Goal: Check status: Check status

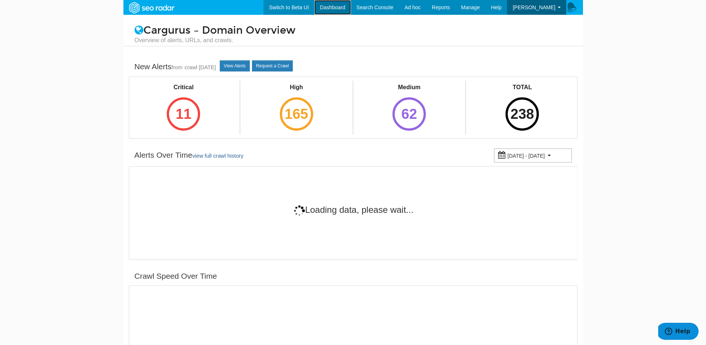
click at [339, 12] on link "Dashboard" at bounding box center [332, 7] width 37 height 15
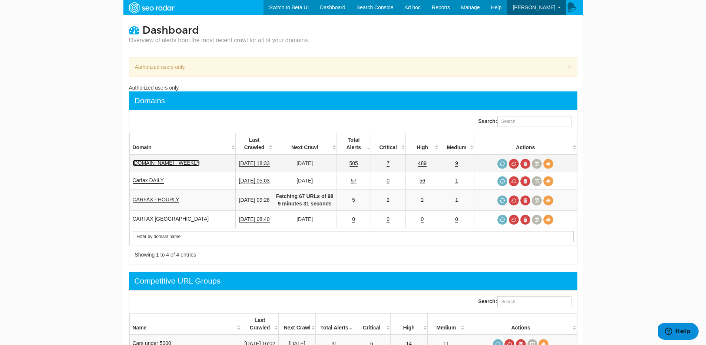
click at [191, 166] on link "[DOMAIN_NAME] - WEEKLY" at bounding box center [166, 163] width 67 height 6
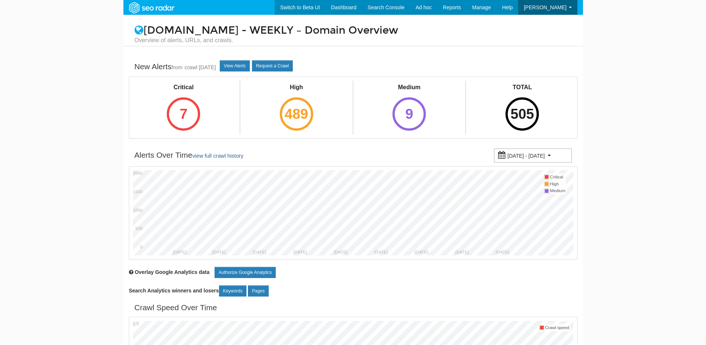
scroll to position [30, 0]
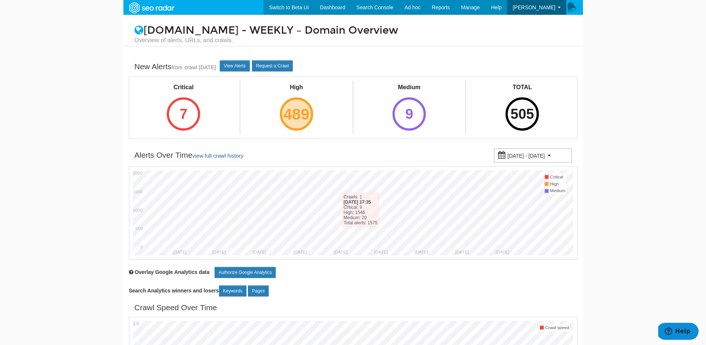
click at [304, 122] on div "489" at bounding box center [296, 113] width 33 height 33
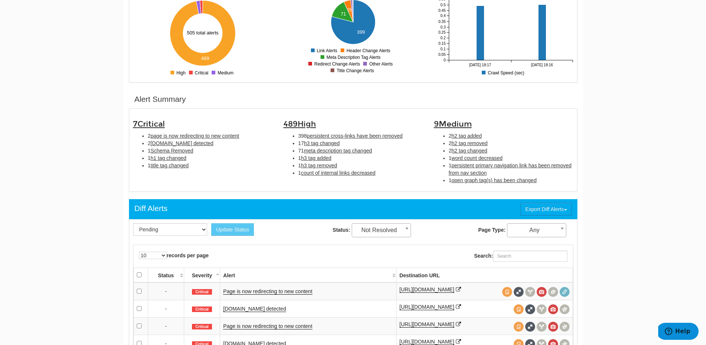
scroll to position [160, 0]
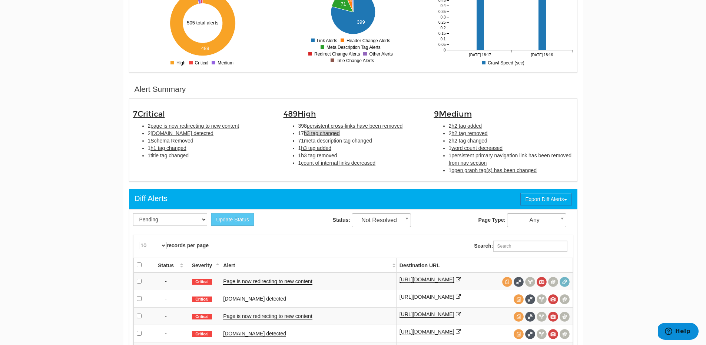
click at [326, 133] on span "h3 tag changed" at bounding box center [322, 133] width 36 height 6
type input "h3 tag changed"
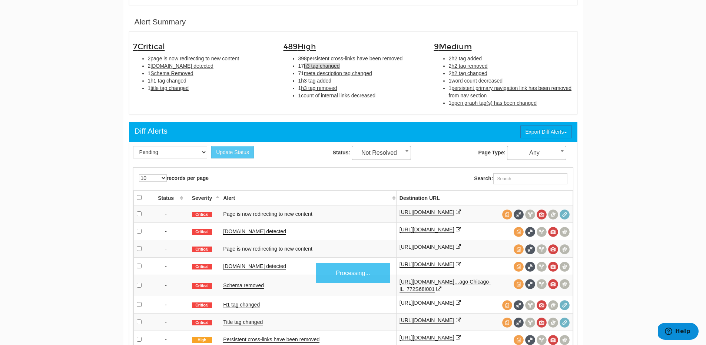
scroll to position [241, 0]
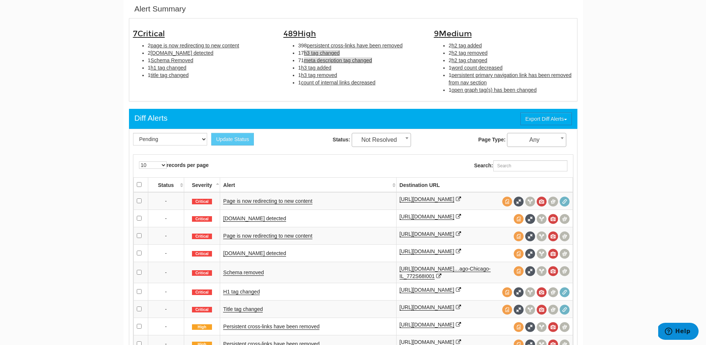
click at [320, 62] on span "meta description tag changed" at bounding box center [338, 60] width 68 height 6
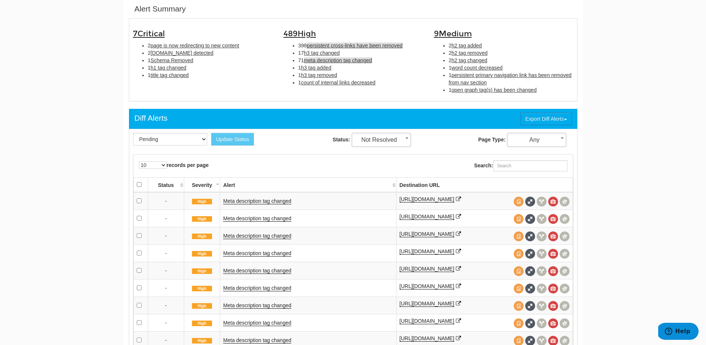
click at [314, 45] on span "persistent cross-links have been removed" at bounding box center [355, 46] width 96 height 6
click at [317, 59] on span "meta description tag changed" at bounding box center [338, 60] width 68 height 6
click at [283, 205] on link "Meta description tag changed" at bounding box center [257, 201] width 68 height 6
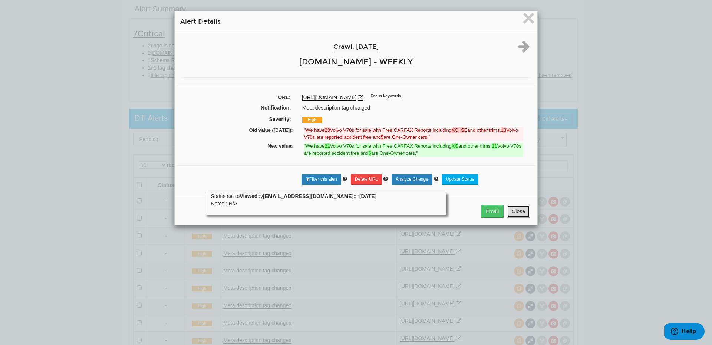
click at [510, 213] on button "Close" at bounding box center [518, 211] width 23 height 13
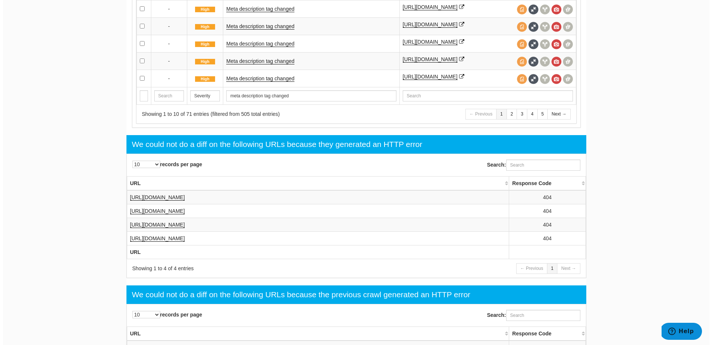
scroll to position [519, 0]
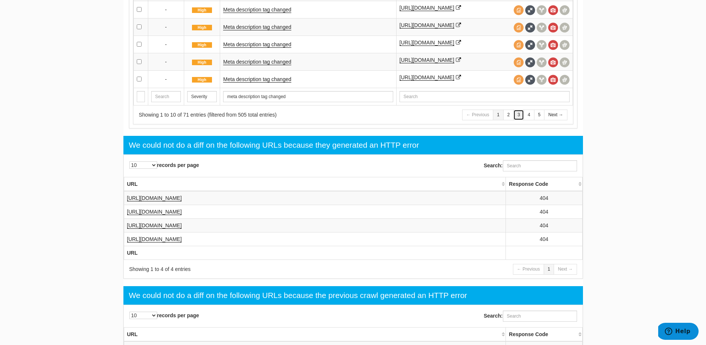
click at [518, 120] on link "3" at bounding box center [518, 115] width 11 height 11
click at [285, 88] on td "Meta description tag changed" at bounding box center [308, 78] width 176 height 17
click at [277, 83] on link "Meta description tag changed" at bounding box center [257, 79] width 68 height 6
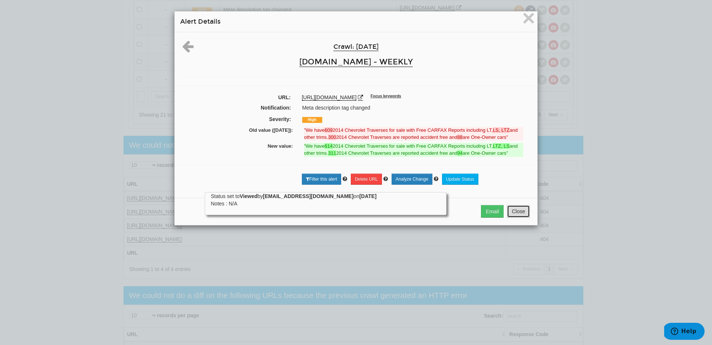
click at [514, 213] on button "Close" at bounding box center [518, 211] width 23 height 13
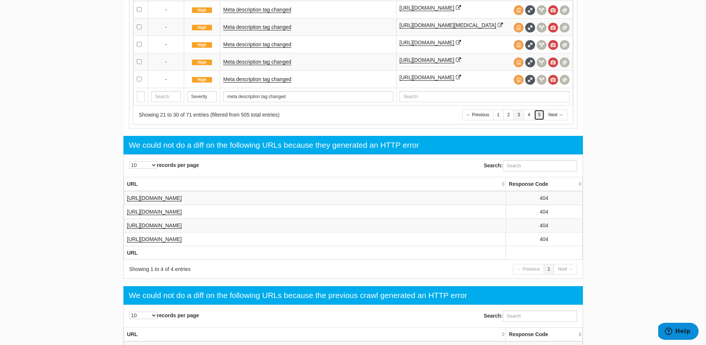
click at [536, 120] on link "5" at bounding box center [539, 115] width 11 height 11
click at [261, 83] on link "Meta description tag changed" at bounding box center [257, 79] width 68 height 6
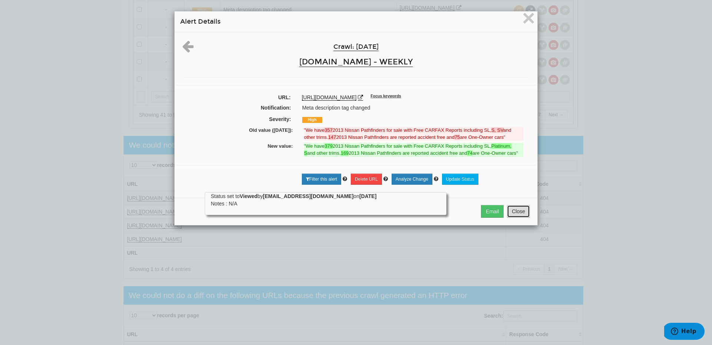
click at [512, 209] on button "Close" at bounding box center [518, 211] width 23 height 13
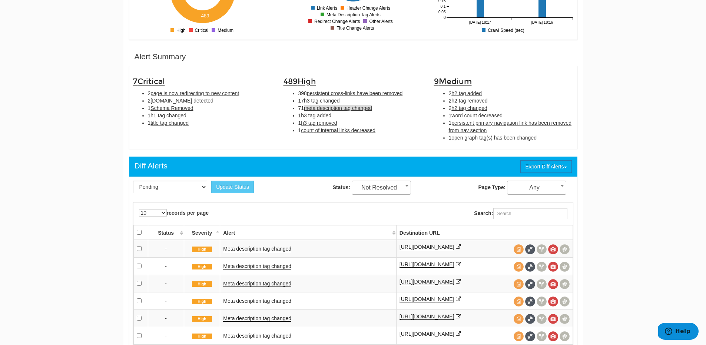
scroll to position [170, 0]
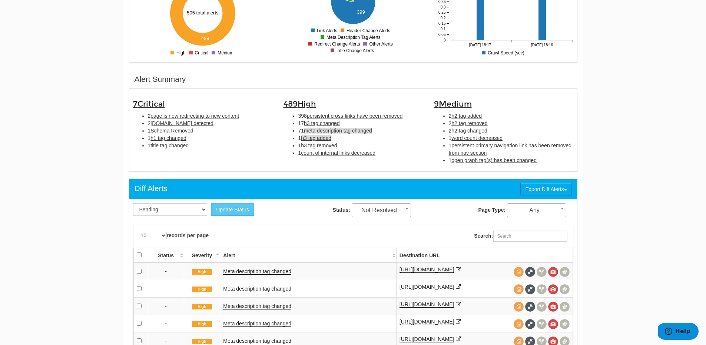
click at [331, 139] on span "h3 tag added" at bounding box center [316, 138] width 30 height 6
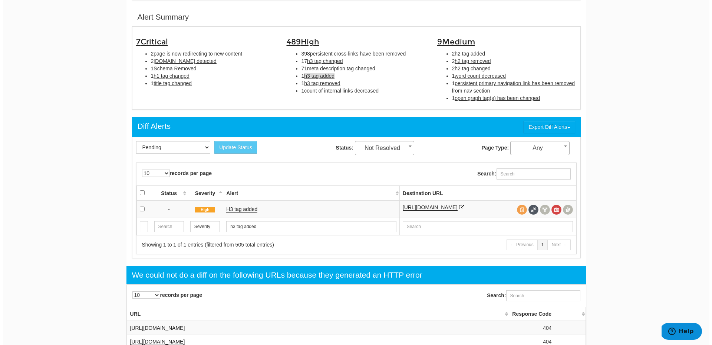
scroll to position [241, 0]
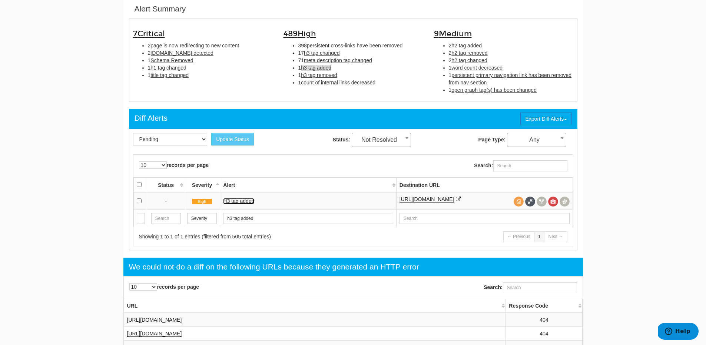
click at [254, 200] on link "H3 tag added" at bounding box center [238, 201] width 31 height 6
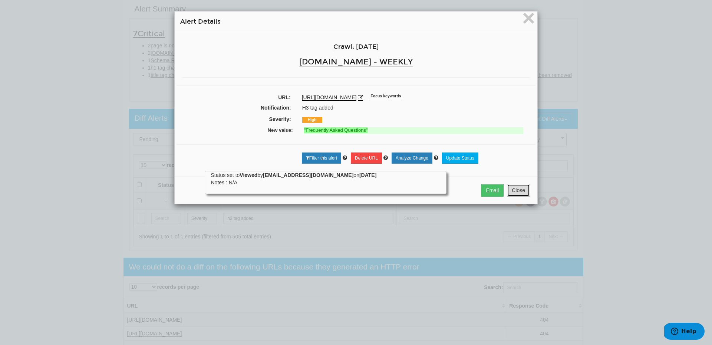
click at [509, 191] on button "Close" at bounding box center [518, 190] width 23 height 13
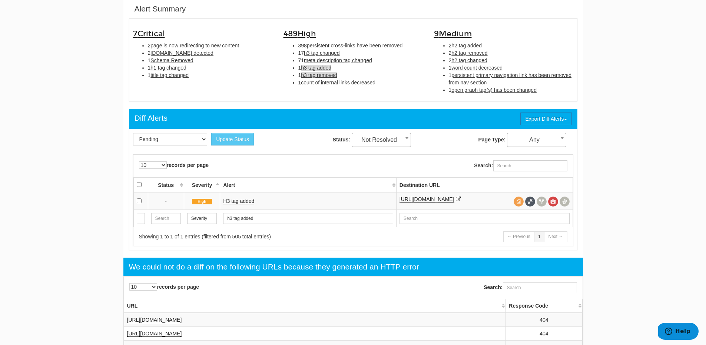
click at [317, 72] on span "h3 tag removed" at bounding box center [319, 75] width 36 height 6
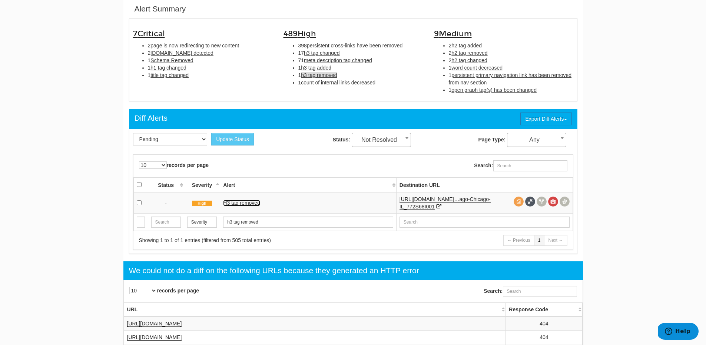
click at [257, 200] on link "H3 tag removed" at bounding box center [241, 203] width 37 height 6
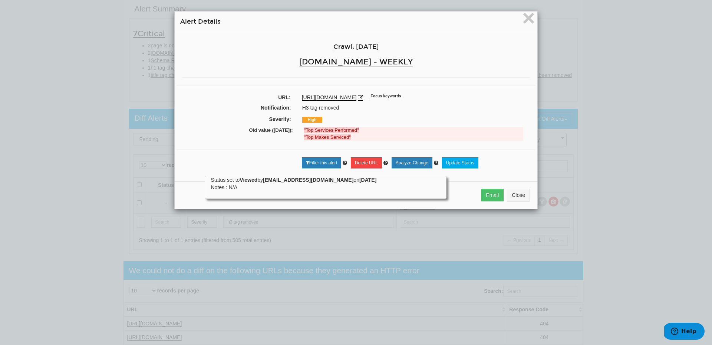
click at [263, 242] on div "× Alert Details Crawl: [DATE] [DOMAIN_NAME] - WEEKLY URL: [URL][DOMAIN_NAME] Fo…" at bounding box center [356, 172] width 712 height 345
click at [512, 202] on button "Close" at bounding box center [518, 195] width 23 height 13
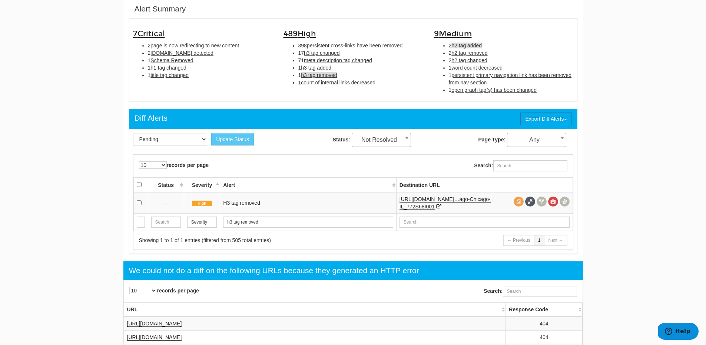
click at [474, 45] on span "h2 tag added" at bounding box center [466, 46] width 30 height 6
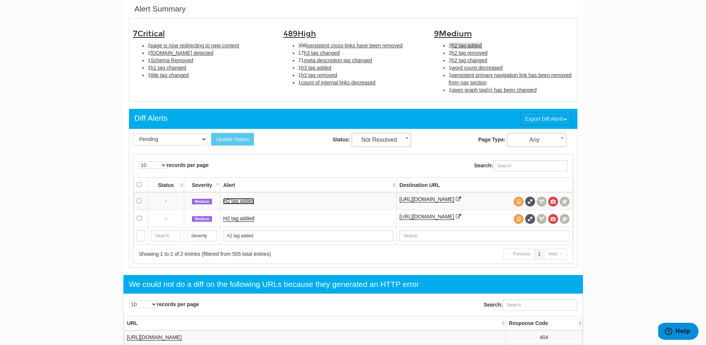
click at [247, 203] on link "H2 tag added" at bounding box center [238, 201] width 31 height 6
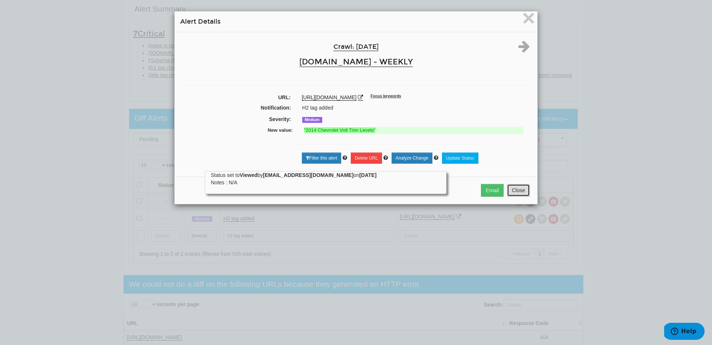
click at [509, 185] on button "Close" at bounding box center [518, 190] width 23 height 13
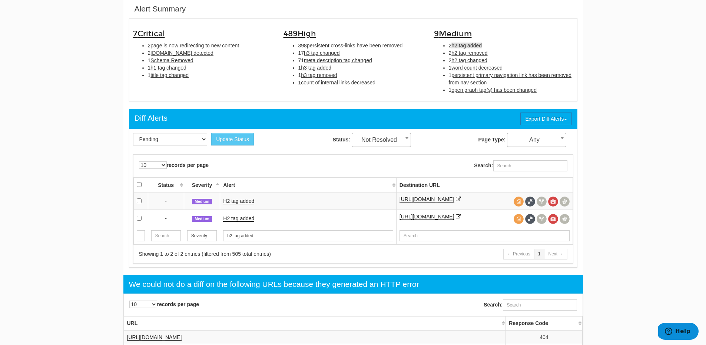
click at [248, 227] on td "H2 tag added" at bounding box center [308, 218] width 176 height 17
click at [245, 222] on link "H2 tag added" at bounding box center [238, 219] width 31 height 6
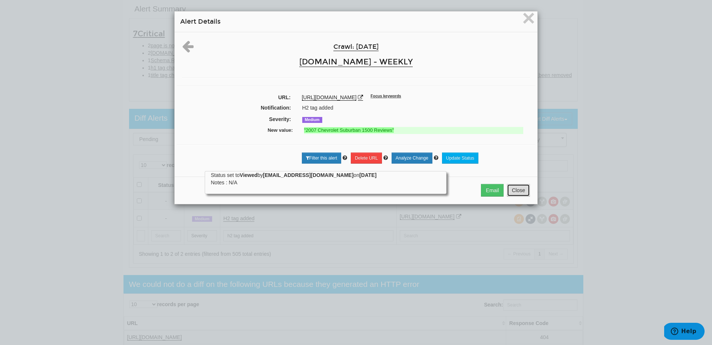
click at [513, 188] on button "Close" at bounding box center [518, 190] width 23 height 13
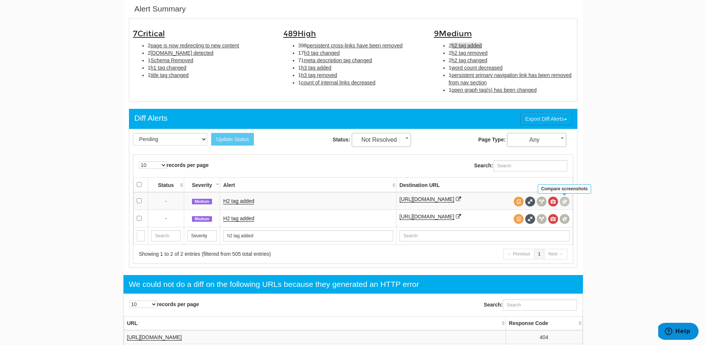
click at [564, 201] on span at bounding box center [565, 202] width 10 height 10
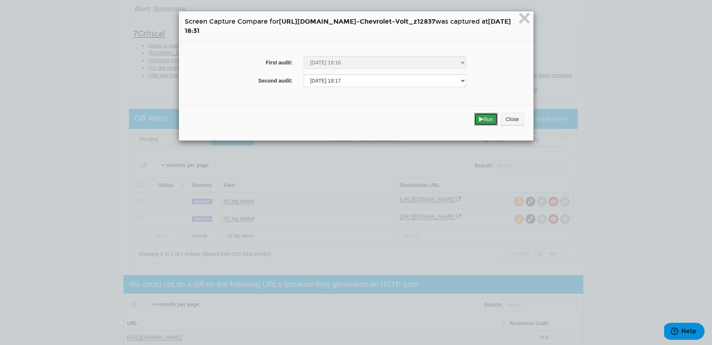
click at [497, 121] on button "Run" at bounding box center [485, 119] width 23 height 13
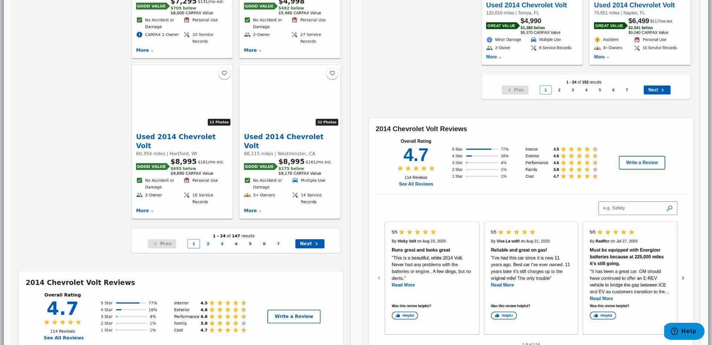
scroll to position [0, 0]
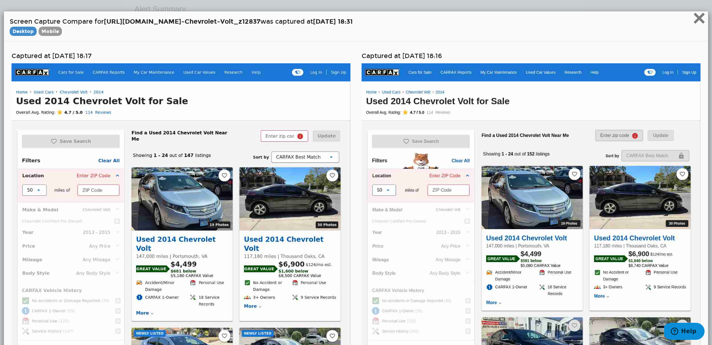
click at [692, 18] on span "×" at bounding box center [698, 18] width 13 height 25
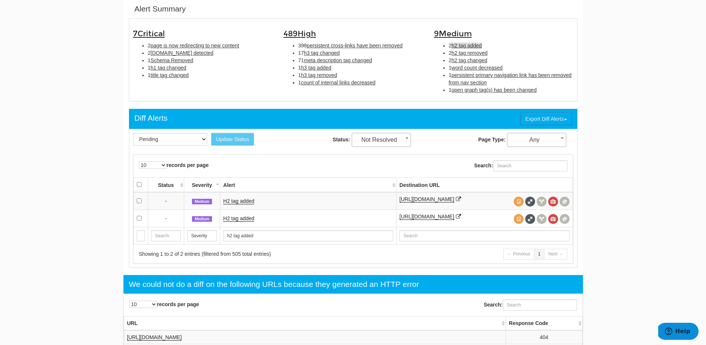
click at [310, 157] on div "10 25 50 100 500 1000 records per page" at bounding box center [242, 165] width 224 height 16
click at [244, 221] on link "H2 tag added" at bounding box center [238, 219] width 31 height 6
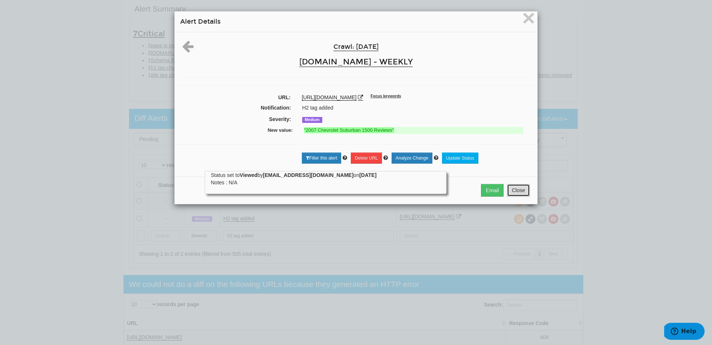
click at [512, 190] on button "Close" at bounding box center [518, 190] width 23 height 13
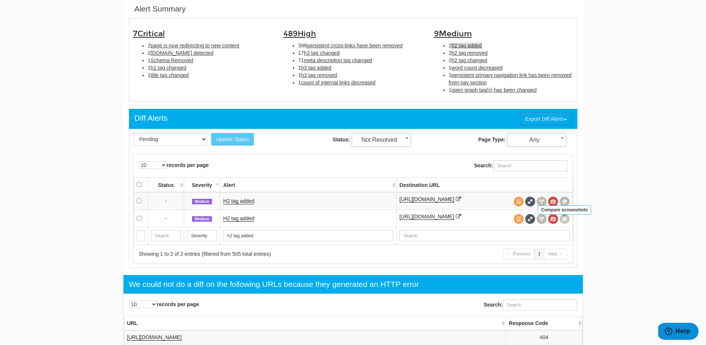
click at [567, 224] on span at bounding box center [565, 219] width 10 height 10
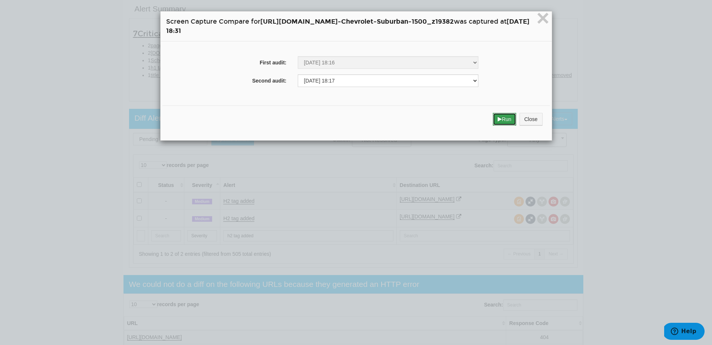
click at [516, 116] on button "Run" at bounding box center [504, 119] width 23 height 13
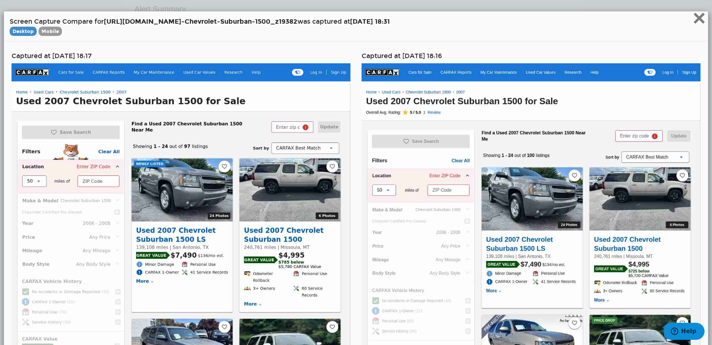
click at [692, 16] on span "×" at bounding box center [698, 18] width 13 height 25
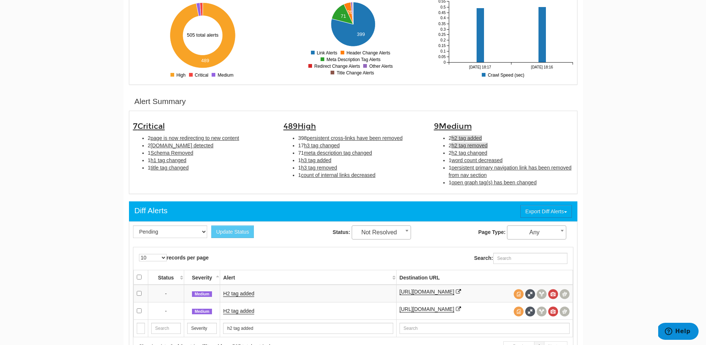
click at [477, 143] on span "h2 tag removed" at bounding box center [469, 146] width 36 height 6
type input "h2 tag removed"
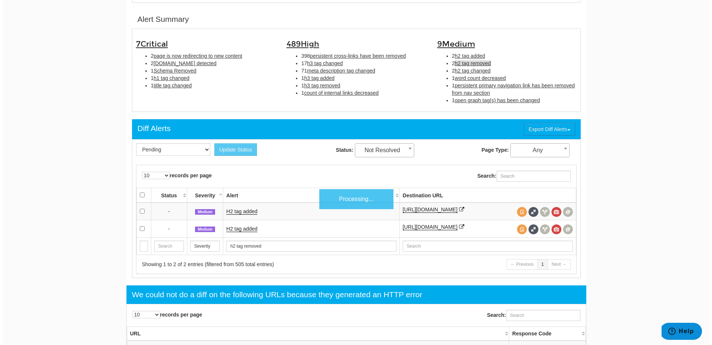
scroll to position [241, 0]
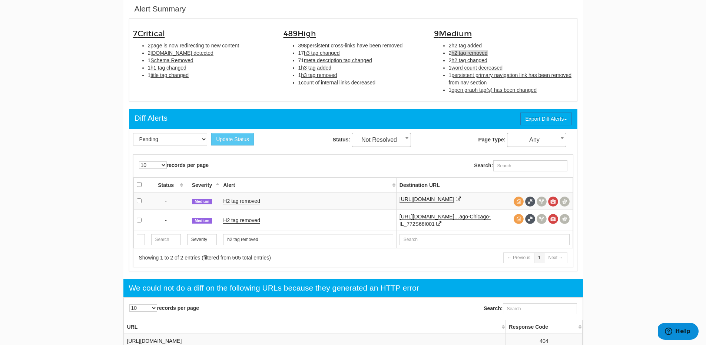
click at [257, 208] on td "H2 tag removed" at bounding box center [308, 201] width 176 height 18
click at [251, 204] on link "H2 tag removed" at bounding box center [241, 201] width 37 height 6
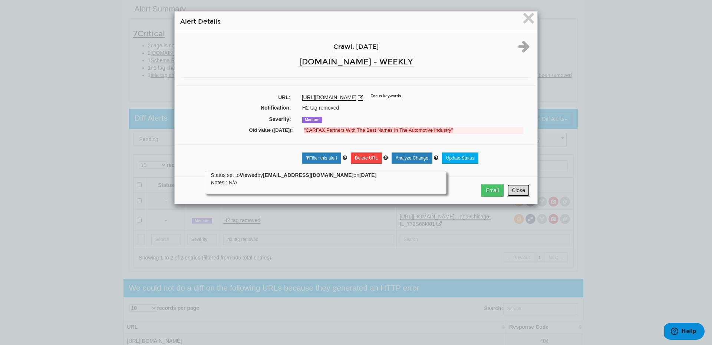
click at [519, 189] on button "Close" at bounding box center [518, 190] width 23 height 13
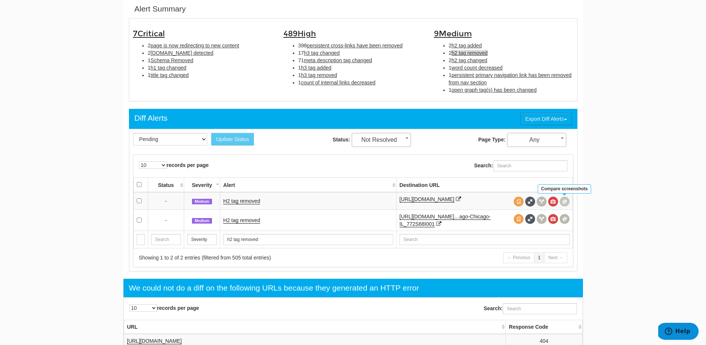
click at [565, 201] on span at bounding box center [565, 202] width 10 height 10
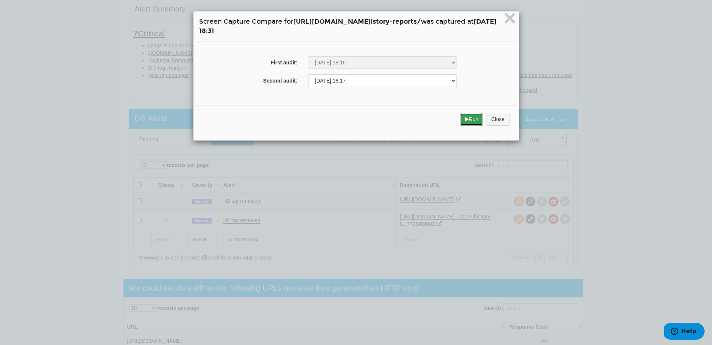
click at [483, 119] on button "Run" at bounding box center [471, 119] width 23 height 13
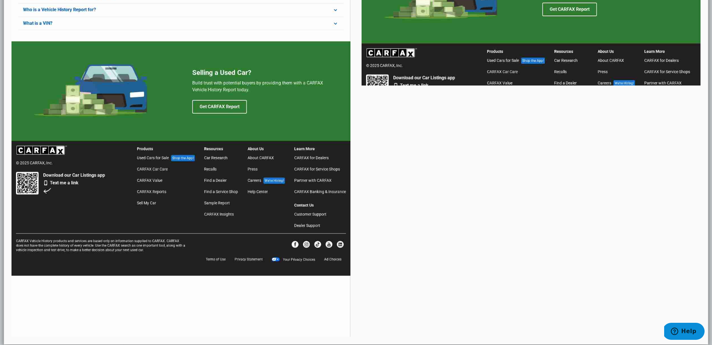
scroll to position [610, 0]
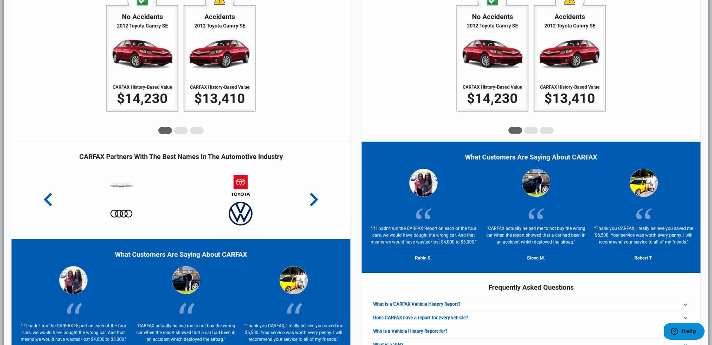
click at [344, 53] on img at bounding box center [180, 105] width 339 height 1304
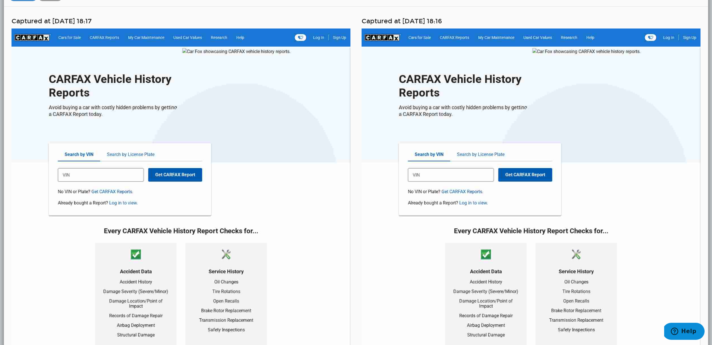
scroll to position [0, 0]
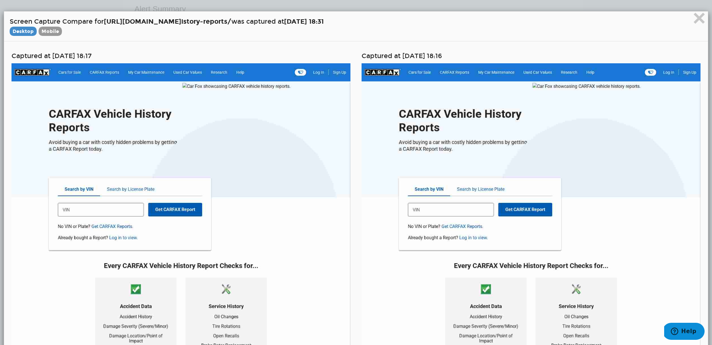
click at [100, 54] on h4 "Captured at [DATE] 18:17" at bounding box center [180, 56] width 339 height 7
click at [78, 54] on h4 "Captured at [DATE] 18:17" at bounding box center [180, 56] width 339 height 7
click at [46, 53] on h4 "Captured at [DATE] 18:17" at bounding box center [180, 56] width 339 height 7
drag, startPoint x: 52, startPoint y: 57, endPoint x: 89, endPoint y: 57, distance: 37.1
click at [89, 57] on h4 "Captured at [DATE] 18:17" at bounding box center [180, 56] width 339 height 7
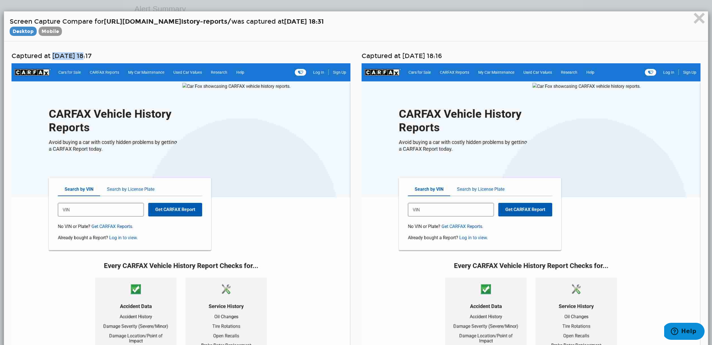
click at [89, 57] on h4 "Captured at [DATE] 18:17" at bounding box center [180, 56] width 339 height 7
drag, startPoint x: 89, startPoint y: 57, endPoint x: 53, endPoint y: 57, distance: 36.3
click at [53, 57] on h4 "Captured at [DATE] 18:17" at bounding box center [180, 56] width 339 height 7
copy h4 "[DATE]"
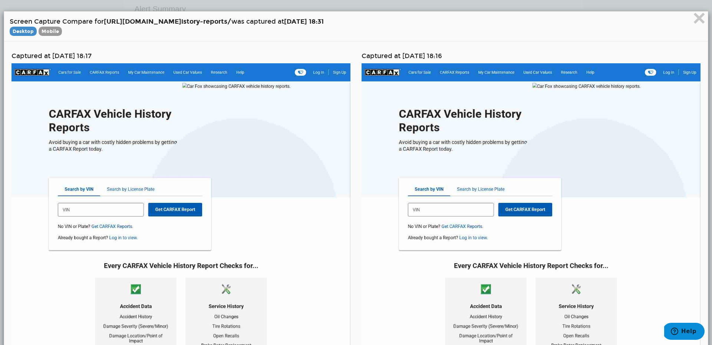
drag, startPoint x: 398, startPoint y: 57, endPoint x: 421, endPoint y: 56, distance: 22.3
click at [421, 56] on h4 "Captured at [DATE] 18:16" at bounding box center [530, 56] width 339 height 7
drag, startPoint x: 436, startPoint y: 56, endPoint x: 406, endPoint y: 55, distance: 29.7
click at [406, 55] on h4 "Captured at [DATE] 18:16" at bounding box center [530, 56] width 339 height 7
click at [400, 53] on h4 "Captured at [DATE] 18:16" at bounding box center [530, 56] width 339 height 7
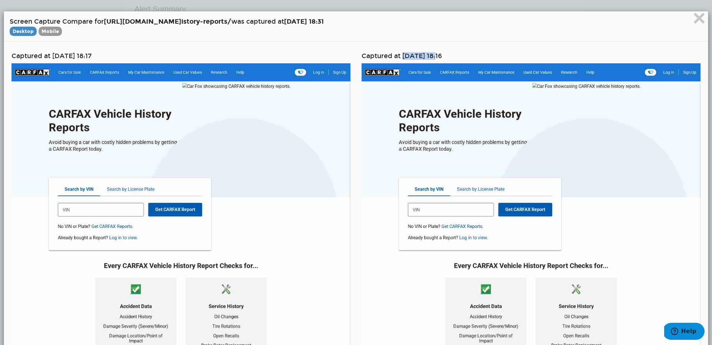
drag, startPoint x: 400, startPoint y: 54, endPoint x: 437, endPoint y: 55, distance: 37.1
click at [437, 55] on h4 "Captured at [DATE] 18:16" at bounding box center [530, 56] width 339 height 7
copy h4 "[DATE]"
